Goal: Task Accomplishment & Management: Complete application form

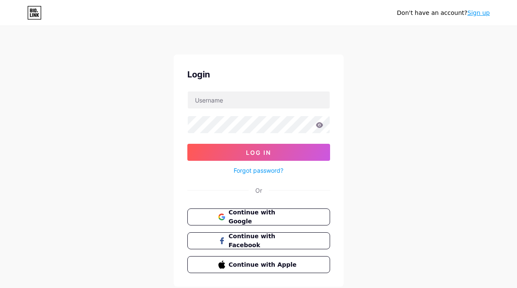
scroll to position [25, 0]
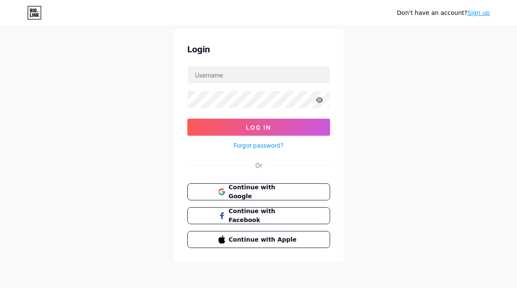
click at [475, 11] on link "Sign up" at bounding box center [479, 12] width 23 height 7
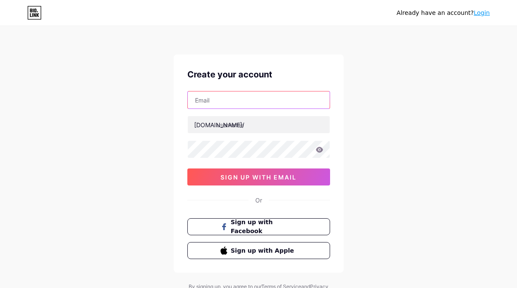
click at [238, 104] on input "text" at bounding box center [259, 99] width 142 height 17
click at [238, 104] on input "was" at bounding box center [259, 99] width 142 height 17
drag, startPoint x: 238, startPoint y: 104, endPoint x: 217, endPoint y: 14, distance: 92.1
click at [238, 104] on input "was" at bounding box center [259, 99] width 142 height 17
paste input "[EMAIL_ADDRESS][DOMAIN_NAME]"
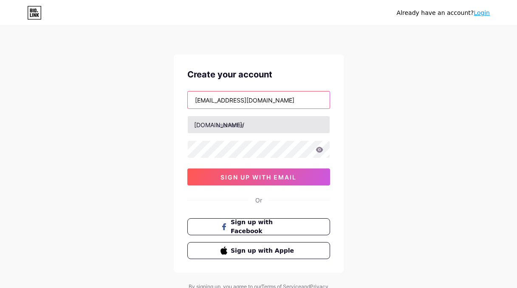
type input "[EMAIL_ADDRESS][DOMAIN_NAME]"
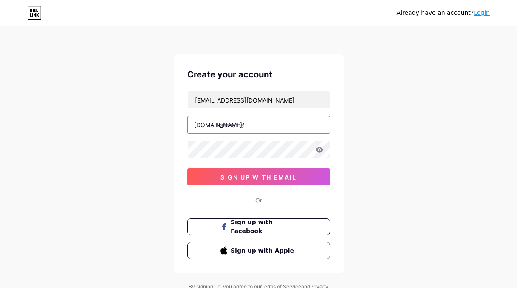
click at [242, 127] on input "text" at bounding box center [259, 124] width 142 height 17
type input "washbins"
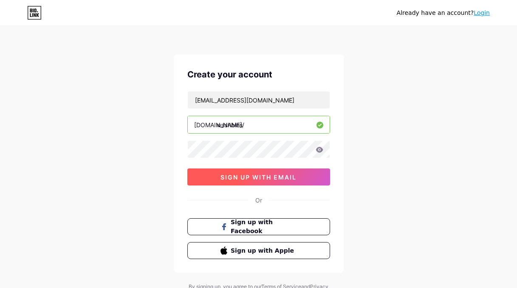
click at [259, 174] on span "sign up with email" at bounding box center [259, 176] width 76 height 7
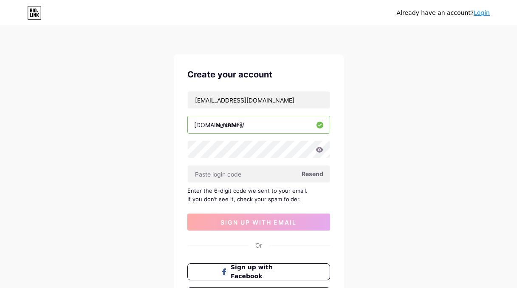
click at [393, 274] on div "Already have an account? Login Create your account [EMAIL_ADDRESS][DOMAIN_NAME]…" at bounding box center [258, 185] width 517 height 370
click at [250, 173] on input "text" at bounding box center [259, 173] width 142 height 17
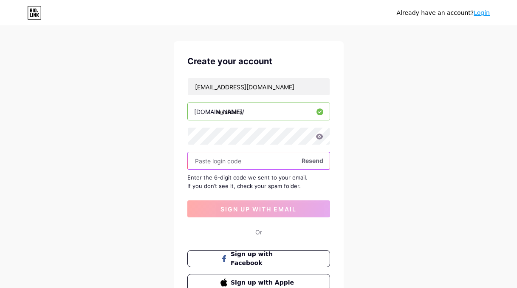
scroll to position [17, 0]
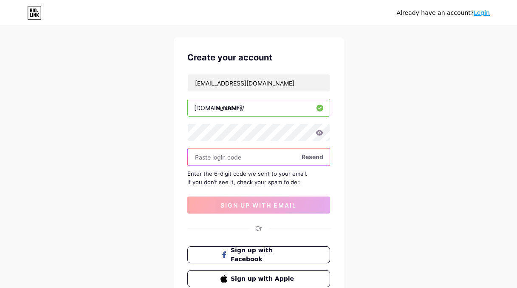
paste input "833299"
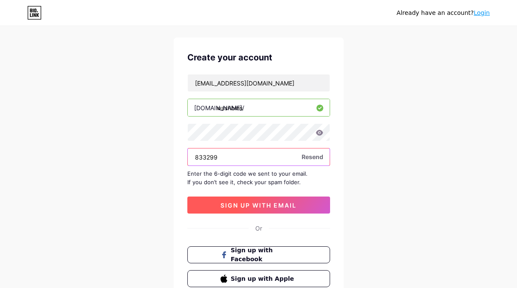
type input "833299"
click at [249, 202] on span "sign up with email" at bounding box center [259, 204] width 76 height 7
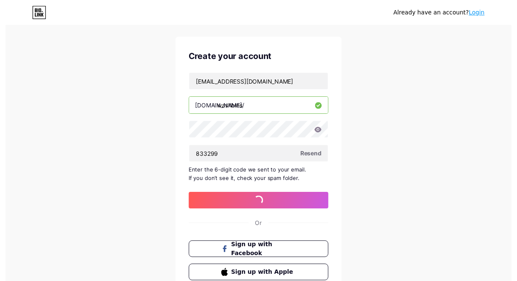
scroll to position [0, 0]
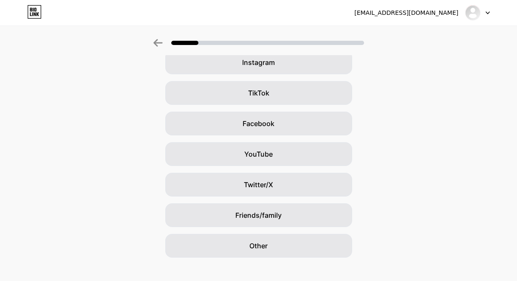
scroll to position [85, 0]
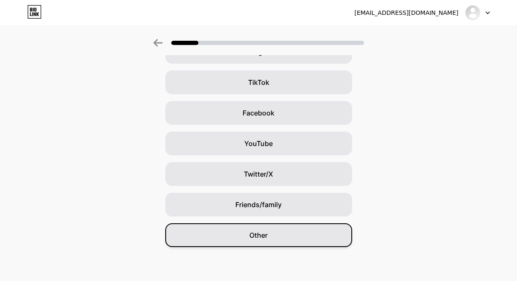
click at [274, 237] on div "Other" at bounding box center [258, 236] width 187 height 24
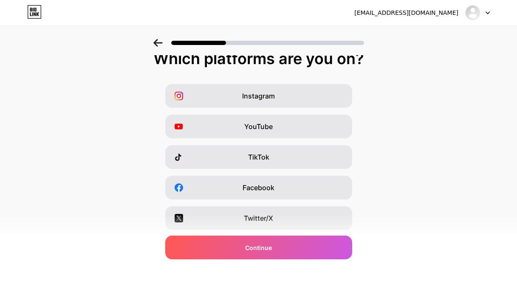
scroll to position [0, 0]
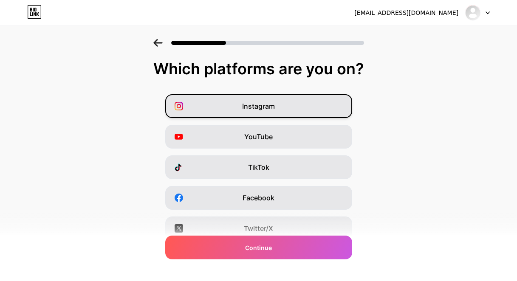
click at [252, 101] on div "Instagram" at bounding box center [258, 106] width 187 height 24
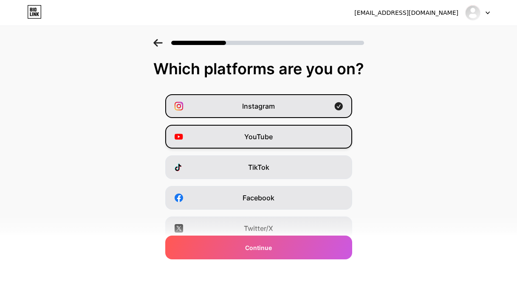
click at [247, 128] on div "YouTube" at bounding box center [258, 137] width 187 height 24
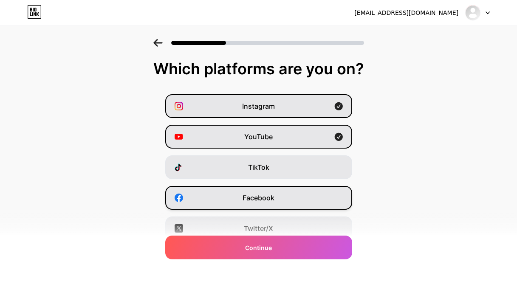
click at [239, 200] on div "Facebook" at bounding box center [258, 198] width 187 height 24
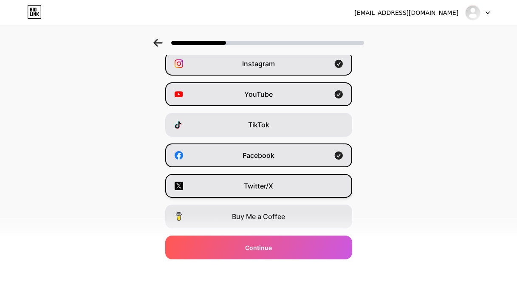
click at [238, 184] on div "Twitter/X" at bounding box center [258, 186] width 187 height 24
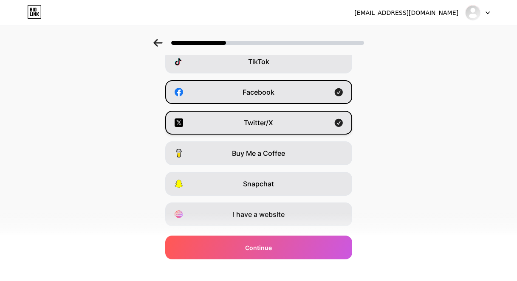
scroll to position [128, 0]
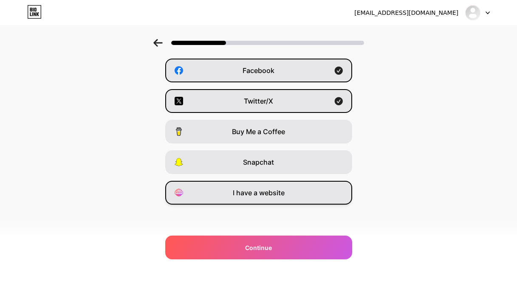
click at [235, 187] on div "I have a website" at bounding box center [258, 193] width 187 height 24
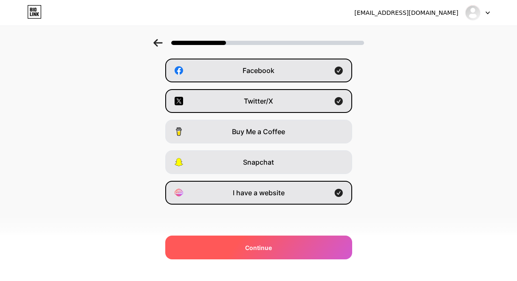
click at [264, 248] on span "Continue" at bounding box center [258, 248] width 27 height 9
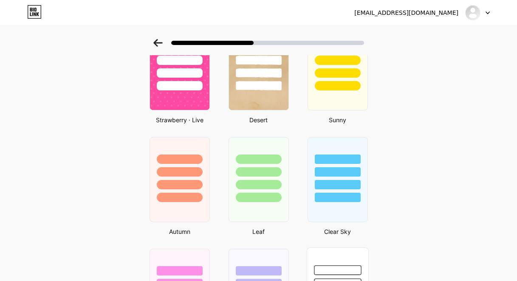
scroll to position [604, 0]
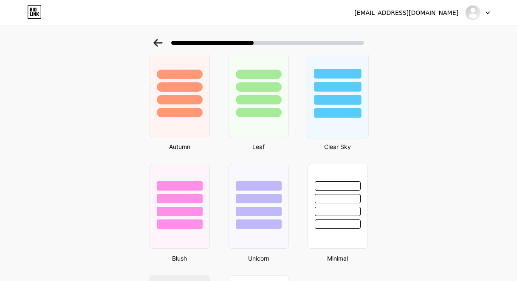
click at [357, 102] on div at bounding box center [337, 100] width 47 height 10
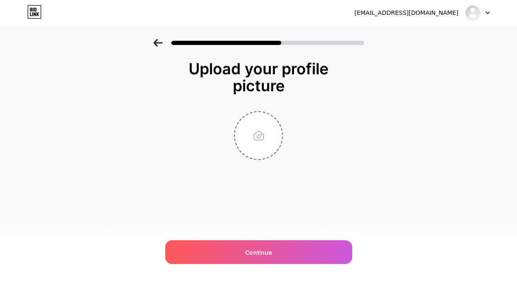
scroll to position [0, 0]
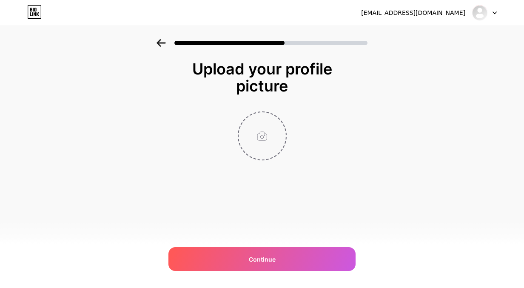
click at [264, 131] on input "file" at bounding box center [261, 135] width 47 height 47
type input "C:\fakepath\WASH BINS.jpg"
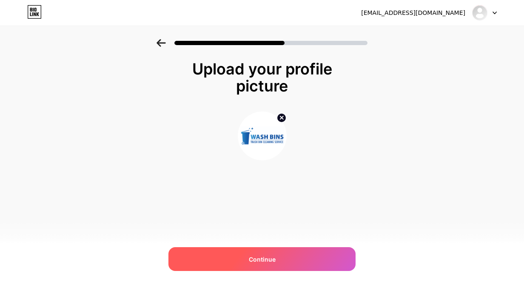
click at [270, 262] on span "Continue" at bounding box center [262, 259] width 27 height 9
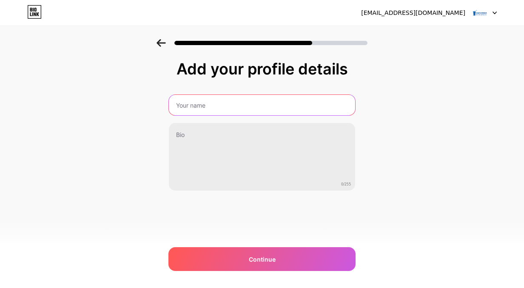
click at [286, 112] on input "text" at bounding box center [262, 105] width 186 height 20
type input "WASH BINS"
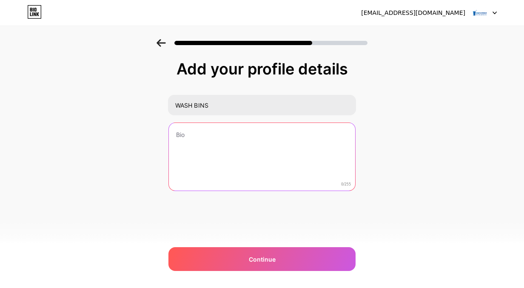
click at [227, 149] on textarea at bounding box center [262, 157] width 186 height 68
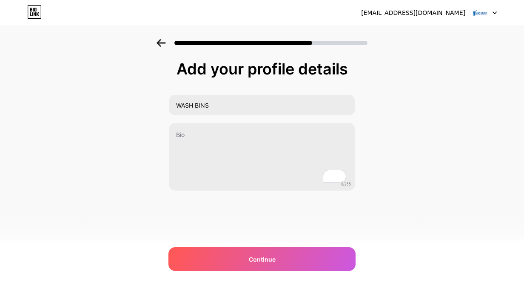
click at [389, 107] on div "Add your profile details WASH BINS 0/255 Continue Error" at bounding box center [262, 136] width 524 height 194
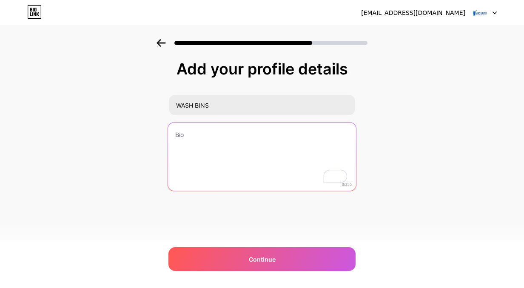
click at [209, 150] on textarea "To enrich screen reader interactions, please activate Accessibility in Grammarl…" at bounding box center [262, 156] width 188 height 69
paste textarea "WASH BINS specializes in practical wash bin solutions for both residential and …"
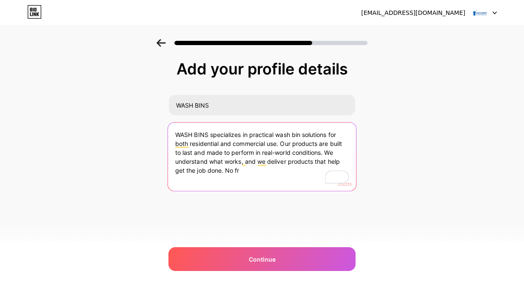
drag, startPoint x: 223, startPoint y: 171, endPoint x: 260, endPoint y: 165, distance: 37.0
click at [260, 165] on textarea "WASH BINS specializes in practical wash bin solutions for both residential and …" at bounding box center [262, 156] width 188 height 69
drag, startPoint x: 260, startPoint y: 165, endPoint x: 245, endPoint y: 173, distance: 16.6
click at [260, 166] on textarea "WASH BINS specializes in practical wash bin solutions for both residential and …" at bounding box center [262, 156] width 188 height 69
click at [227, 172] on textarea "WASH BINS specializes in practical wash bin solutions for both residential and …" at bounding box center [262, 156] width 188 height 69
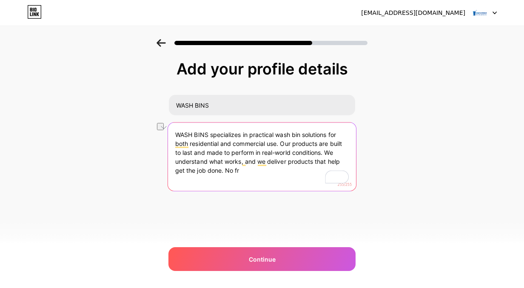
drag, startPoint x: 226, startPoint y: 170, endPoint x: 251, endPoint y: 170, distance: 25.5
click at [251, 170] on textarea "WASH BINS specializes in practical wash bin solutions for both residential and …" at bounding box center [262, 156] width 188 height 69
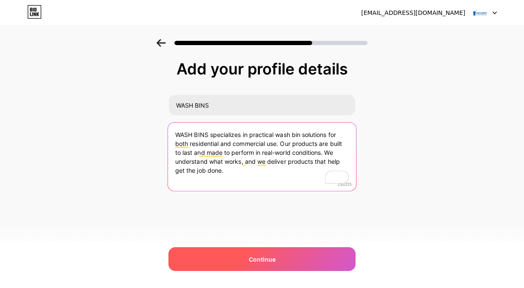
type textarea "WASH BINS specializes in practical wash bin solutions for both residential and …"
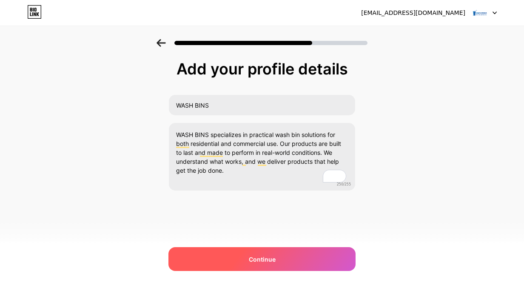
click at [270, 264] on div "Continue" at bounding box center [261, 259] width 187 height 24
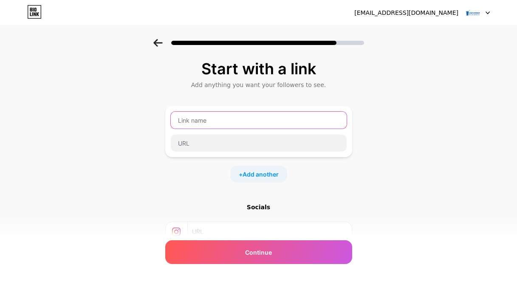
click at [221, 123] on input "text" at bounding box center [259, 120] width 176 height 17
type input "Website"
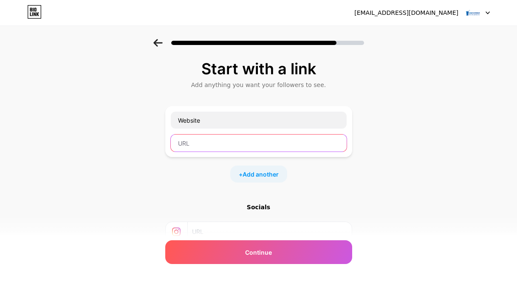
paste input "[URL][DOMAIN_NAME]"
type input "[URL][DOMAIN_NAME]"
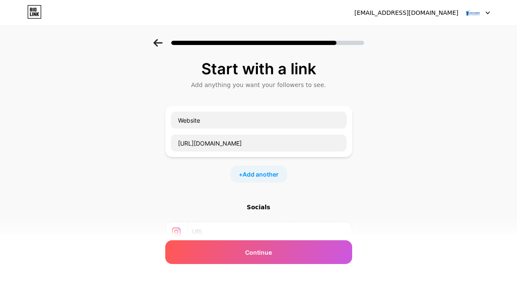
click at [173, 168] on div "+ Add another" at bounding box center [258, 174] width 187 height 17
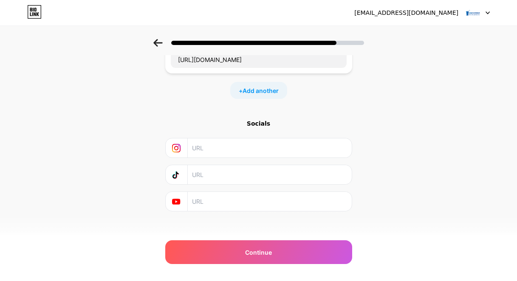
scroll to position [85, 0]
click at [239, 145] on input "text" at bounding box center [269, 146] width 154 height 19
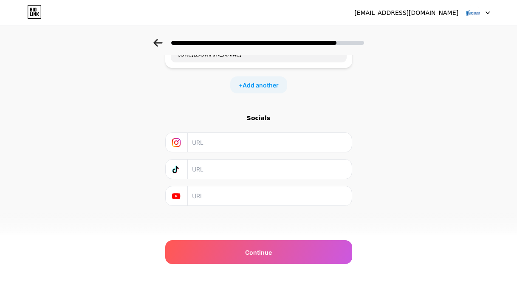
scroll to position [91, 0]
click at [260, 86] on span "Add another" at bounding box center [261, 83] width 36 height 9
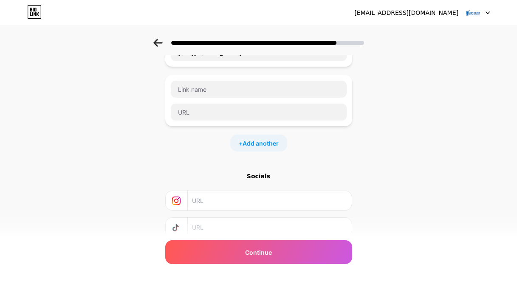
scroll to position [0, 0]
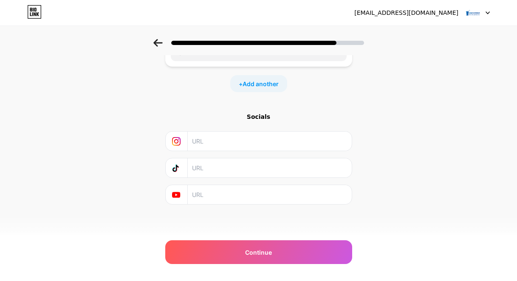
click at [371, 88] on div "Start with a link Add anything you want your followers to see. Website [URL][DO…" at bounding box center [258, 68] width 517 height 358
click at [160, 42] on icon at bounding box center [157, 43] width 9 height 8
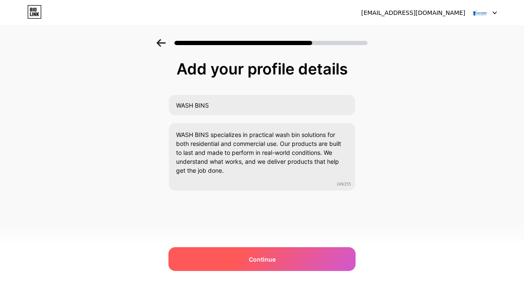
click at [273, 261] on span "Continue" at bounding box center [262, 259] width 27 height 9
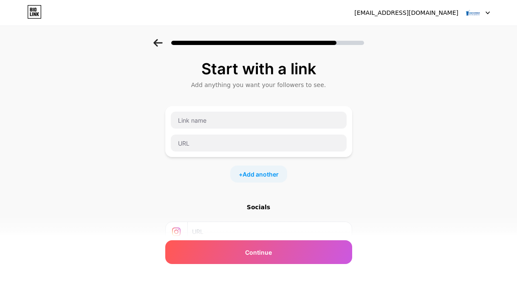
click at [254, 129] on div at bounding box center [258, 120] width 177 height 18
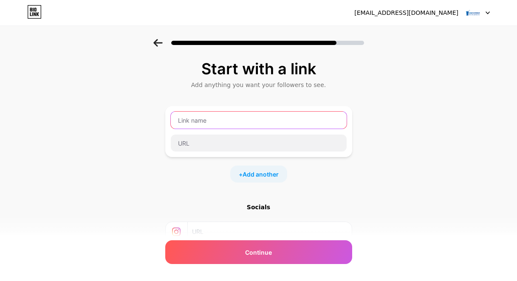
click at [253, 119] on input "text" at bounding box center [259, 120] width 176 height 17
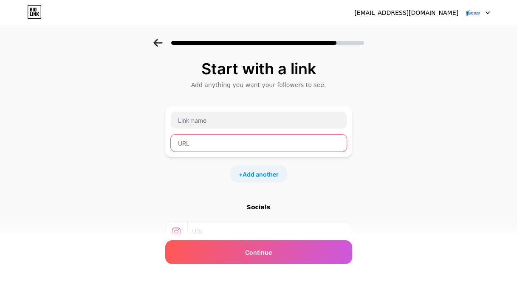
click at [243, 136] on input "text" at bounding box center [259, 143] width 176 height 17
paste input "[URL][DOMAIN_NAME]"
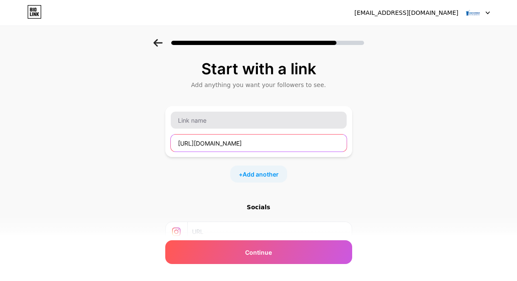
type input "[URL][DOMAIN_NAME]"
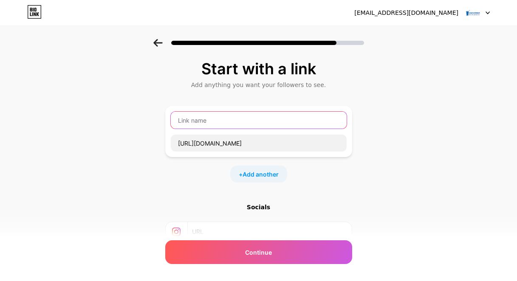
click at [239, 122] on input "text" at bounding box center [259, 120] width 176 height 17
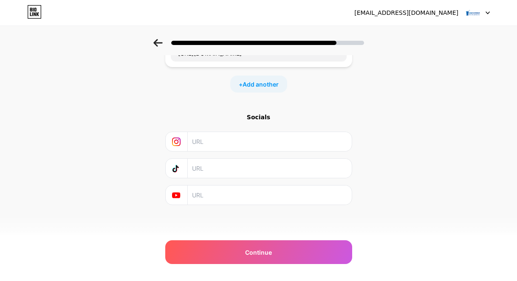
scroll to position [91, 0]
type input "Website"
click at [248, 136] on input "text" at bounding box center [269, 141] width 154 height 19
paste input "[URL][DOMAIN_NAME]"
type input "[URL][DOMAIN_NAME]"
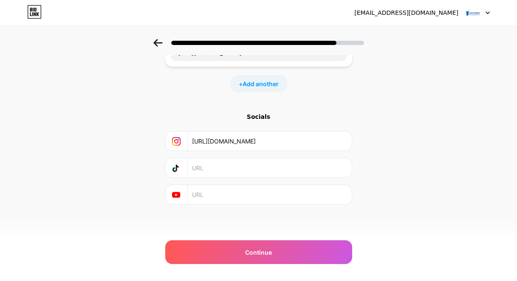
click at [233, 173] on input "text" at bounding box center [269, 168] width 154 height 19
click at [245, 197] on input "text" at bounding box center [269, 194] width 154 height 19
paste input "[URL][DOMAIN_NAME]"
type input "[URL][DOMAIN_NAME]"
click at [125, 185] on div "Start with a link Add anything you want your followers to see. Website [URL][DO…" at bounding box center [258, 98] width 517 height 299
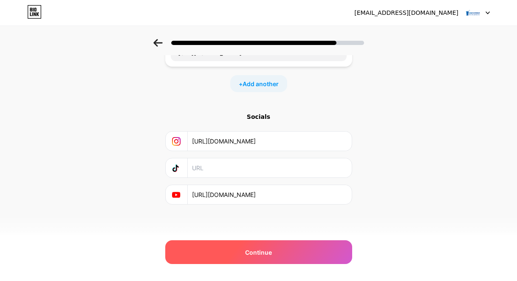
click at [266, 248] on span "Continue" at bounding box center [258, 252] width 27 height 9
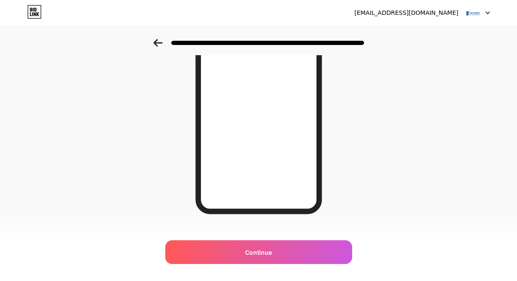
scroll to position [146, 0]
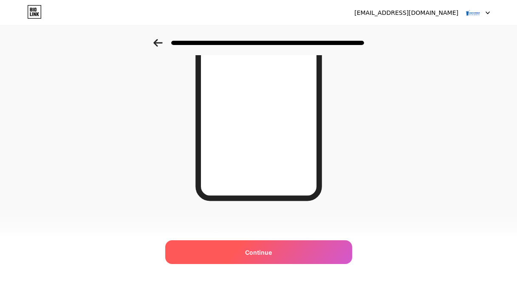
click at [256, 245] on div "Continue" at bounding box center [258, 253] width 187 height 24
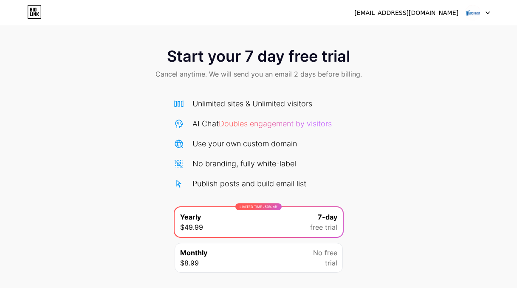
click at [477, 14] on img at bounding box center [473, 13] width 16 height 16
